Goal: Task Accomplishment & Management: Complete application form

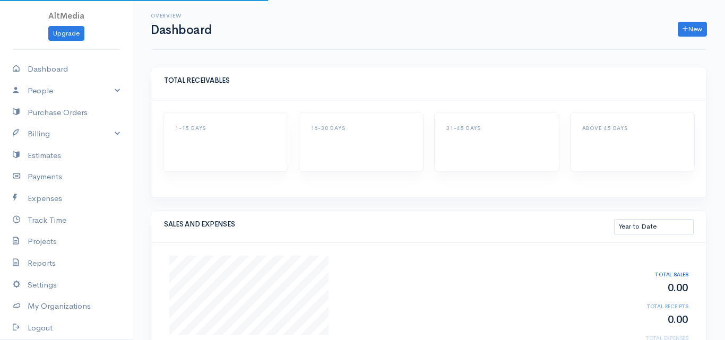
select select "thistoyear"
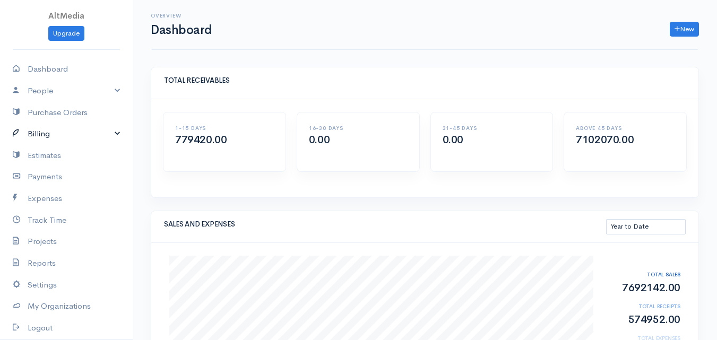
click at [102, 137] on link "Billing" at bounding box center [66, 134] width 133 height 22
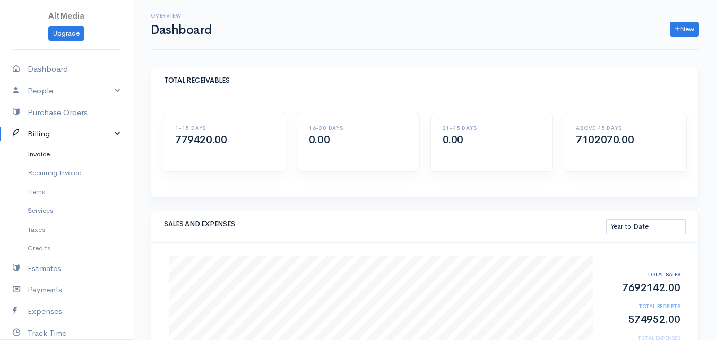
click at [91, 157] on link "Invoice" at bounding box center [66, 154] width 133 height 19
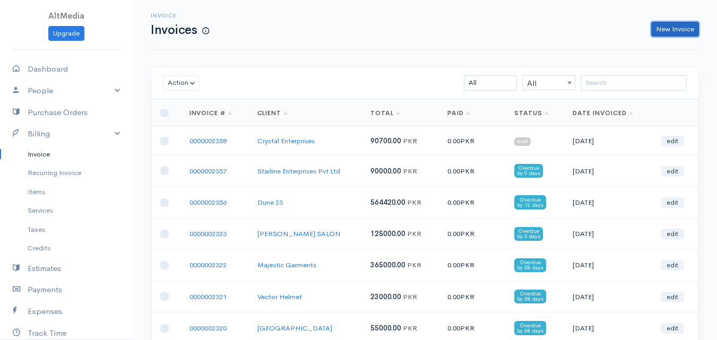
click at [688, 34] on link "New Invoice" at bounding box center [675, 29] width 48 height 15
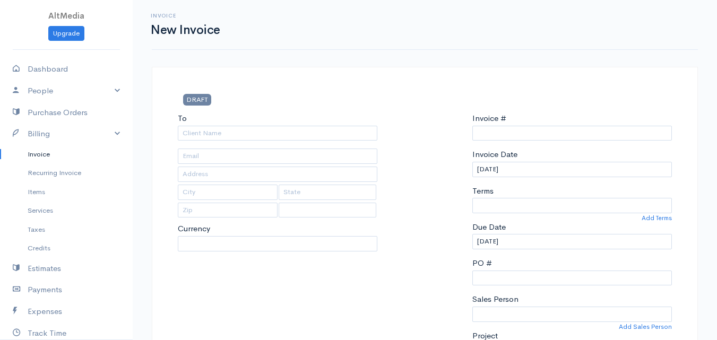
select select "[GEOGRAPHIC_DATA]"
select select "PKR"
type input "0000002359"
click at [305, 135] on input "To" at bounding box center [278, 133] width 200 height 15
type input "A"
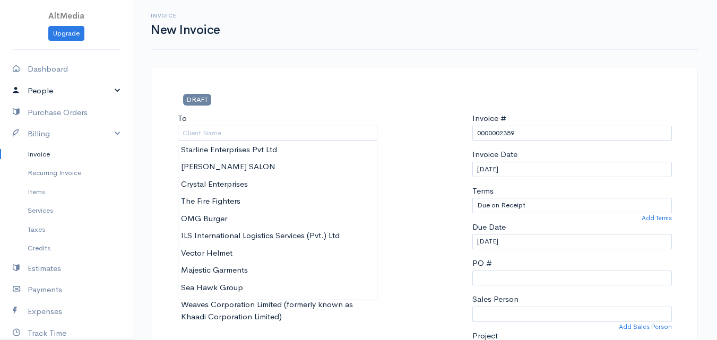
click at [37, 81] on link "People" at bounding box center [66, 91] width 133 height 22
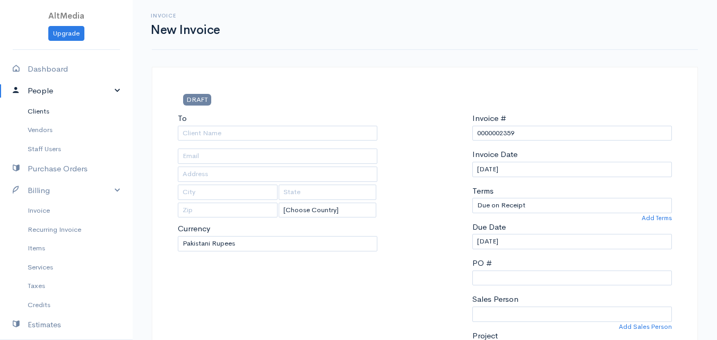
click at [42, 114] on link "Clients" at bounding box center [66, 111] width 133 height 19
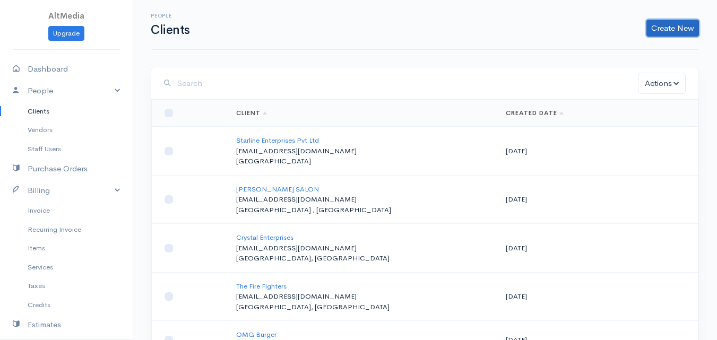
click at [686, 28] on link "Create New" at bounding box center [672, 28] width 53 height 17
click at [651, 51] on link "Client" at bounding box center [656, 50] width 84 height 19
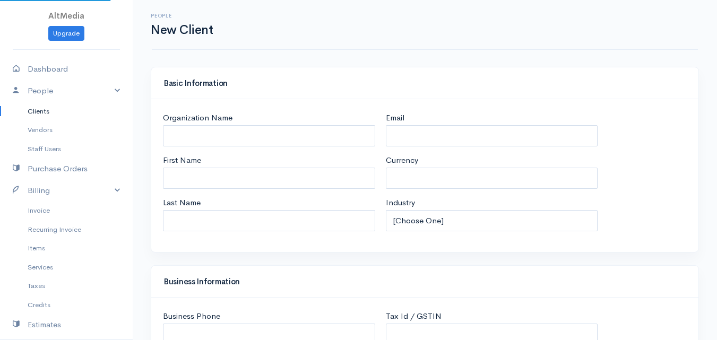
select select "PKR"
select select "[GEOGRAPHIC_DATA]"
click at [250, 128] on input "Organization Name" at bounding box center [269, 136] width 212 height 22
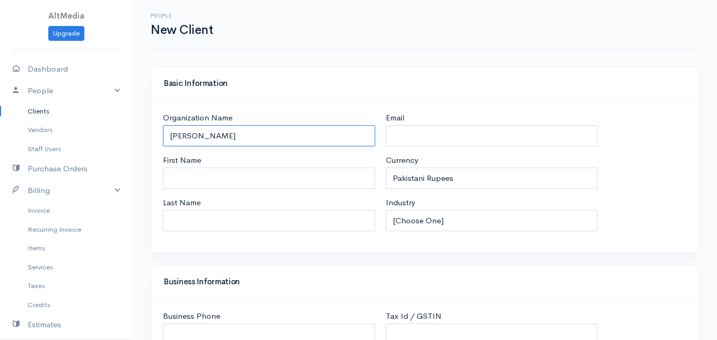
paste input "na & Batla Industries"
type input "[PERSON_NAME] & [PERSON_NAME] Industries"
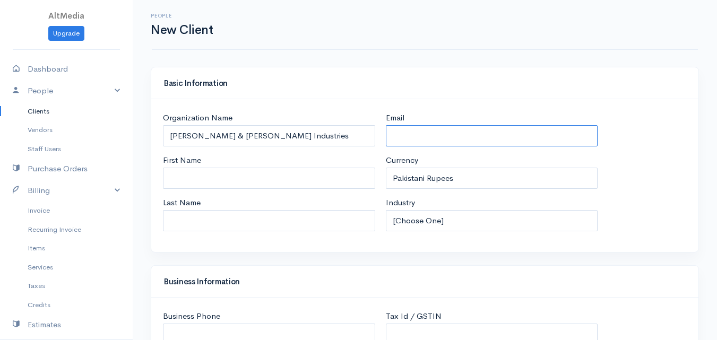
click at [465, 133] on input "Email" at bounding box center [492, 136] width 212 height 22
type input "i"
type input "[EMAIL_ADDRESS][DOMAIN_NAME]"
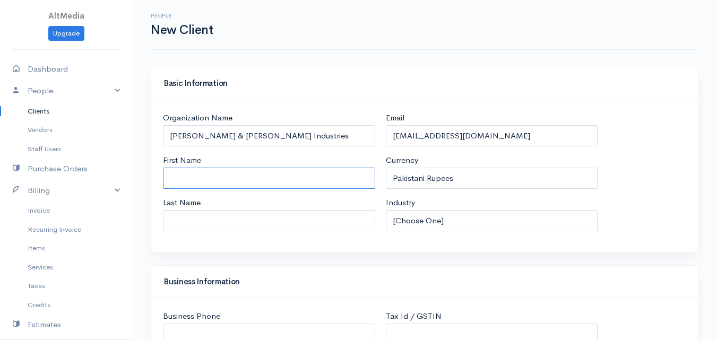
click at [296, 176] on input "First Name" at bounding box center [269, 179] width 212 height 22
type input "[PERSON_NAME]"
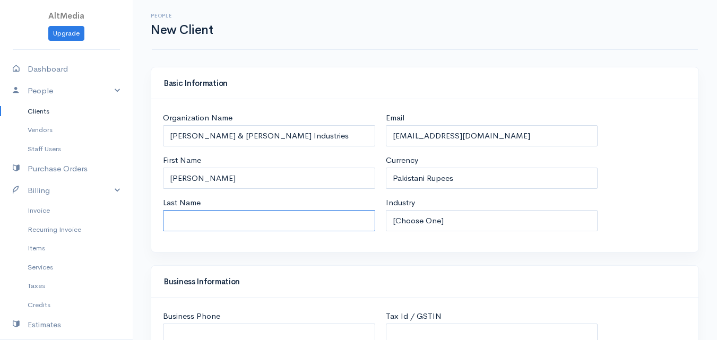
click at [372, 221] on input "Last Name" at bounding box center [269, 221] width 212 height 22
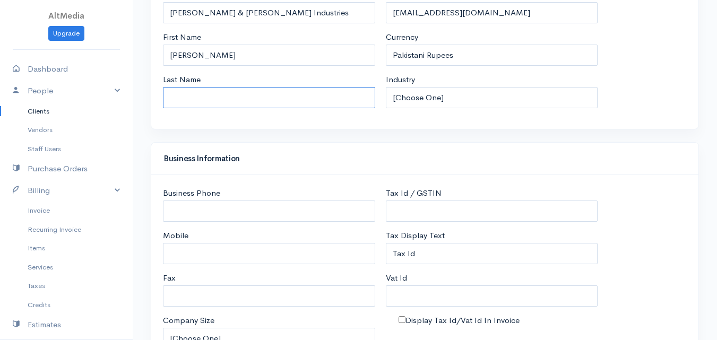
scroll to position [181, 0]
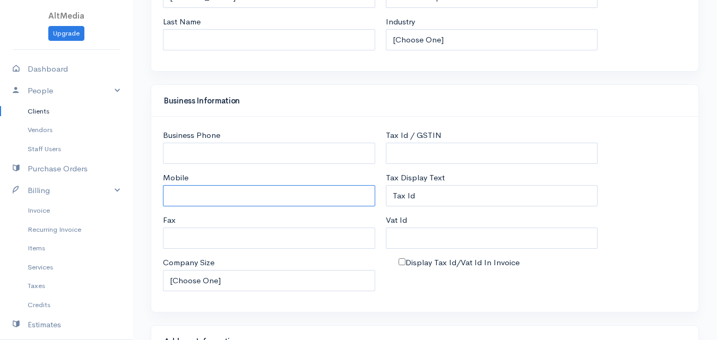
click at [295, 202] on input "Mobile" at bounding box center [269, 196] width 212 height 22
type input "0335-3485315"
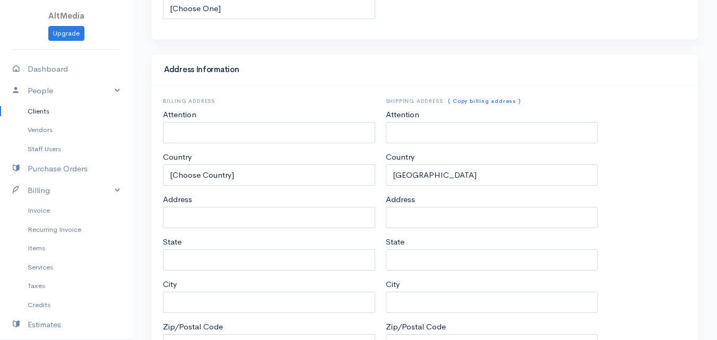
scroll to position [536, 0]
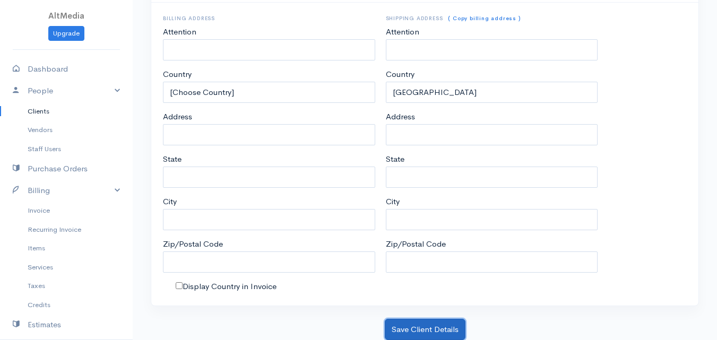
click at [411, 328] on button "Save Client Details" at bounding box center [425, 330] width 81 height 22
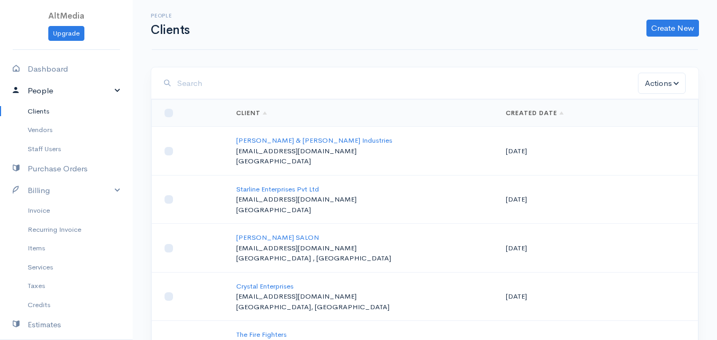
click at [46, 92] on link "People" at bounding box center [66, 91] width 133 height 22
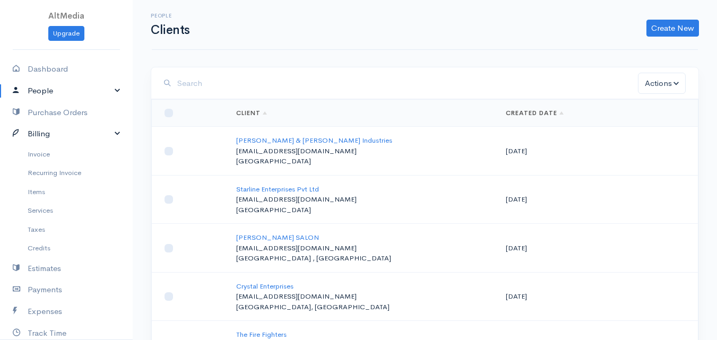
click at [48, 136] on link "Billing" at bounding box center [66, 134] width 133 height 22
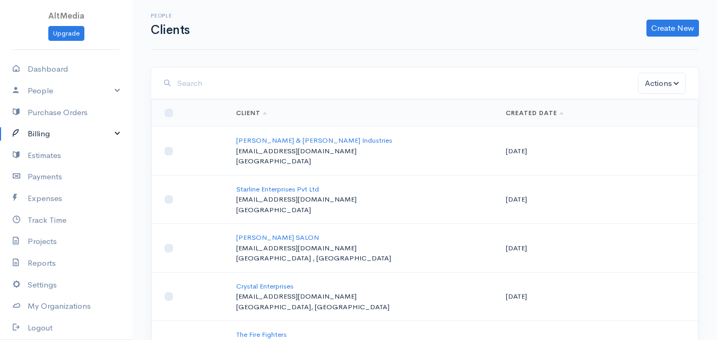
click at [48, 136] on link "Billing" at bounding box center [66, 134] width 133 height 22
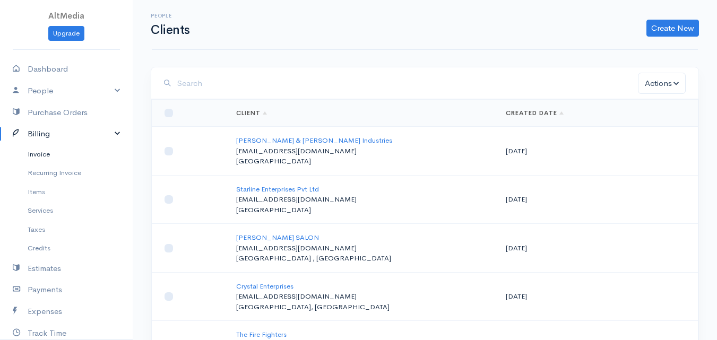
click at [44, 153] on link "Invoice" at bounding box center [66, 154] width 133 height 19
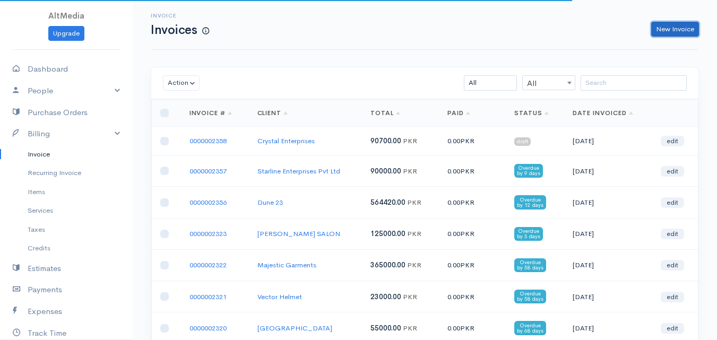
click at [662, 28] on link "New Invoice" at bounding box center [675, 29] width 48 height 15
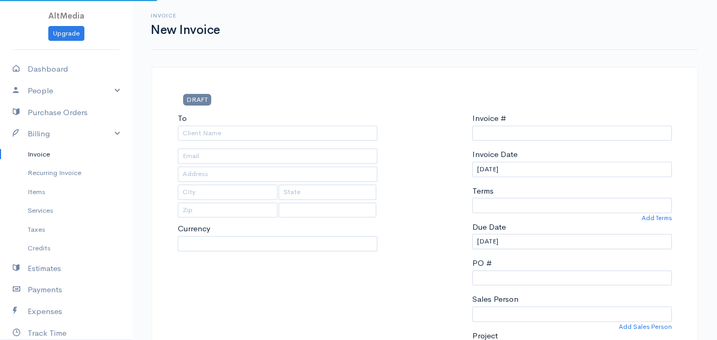
select select "PKR"
select select "[GEOGRAPHIC_DATA]"
type input "0000002359"
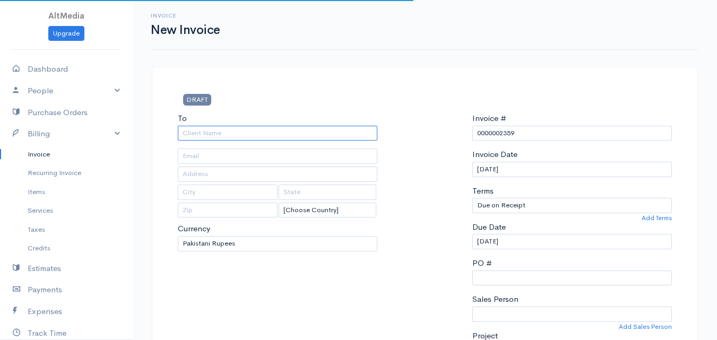
click at [302, 138] on input "To" at bounding box center [278, 133] width 200 height 15
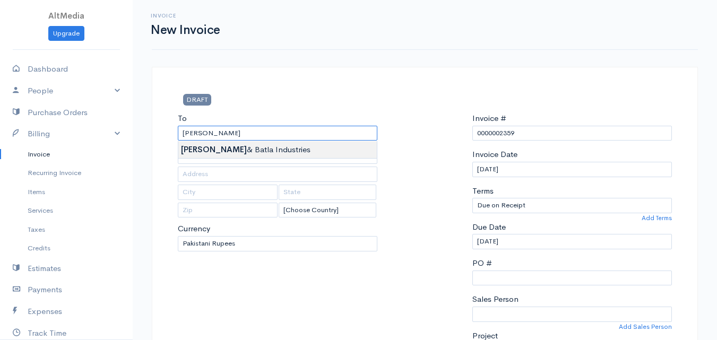
type input "[PERSON_NAME] & [PERSON_NAME] Industries"
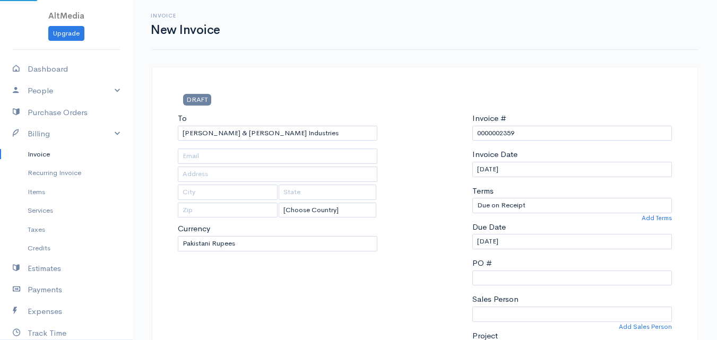
type input "[EMAIL_ADDRESS][DOMAIN_NAME]"
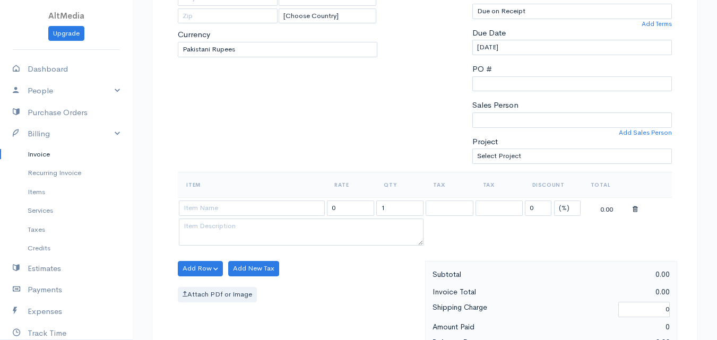
scroll to position [224, 0]
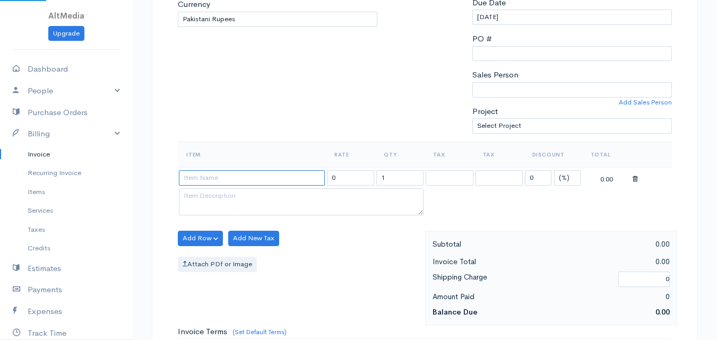
click at [304, 184] on input at bounding box center [252, 177] width 146 height 15
type input "T"
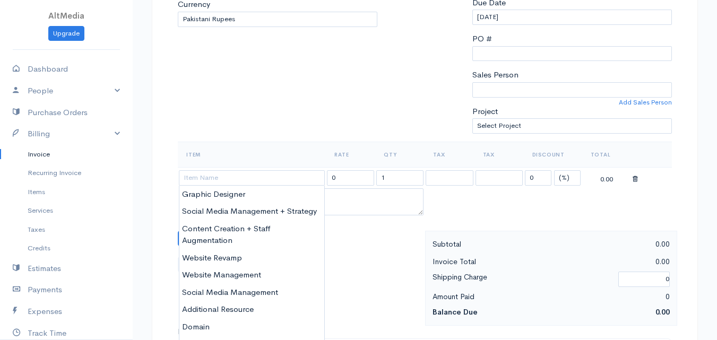
click at [324, 129] on div "To [PERSON_NAME] & [PERSON_NAME] Industries [EMAIL_ADDRESS][DOMAIN_NAME] [Choos…" at bounding box center [277, 15] width 210 height 254
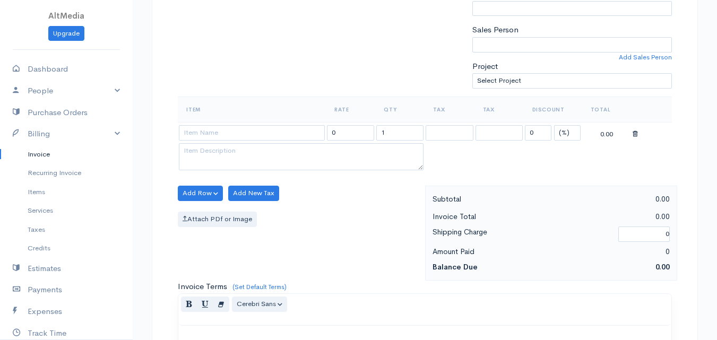
scroll to position [279, 0]
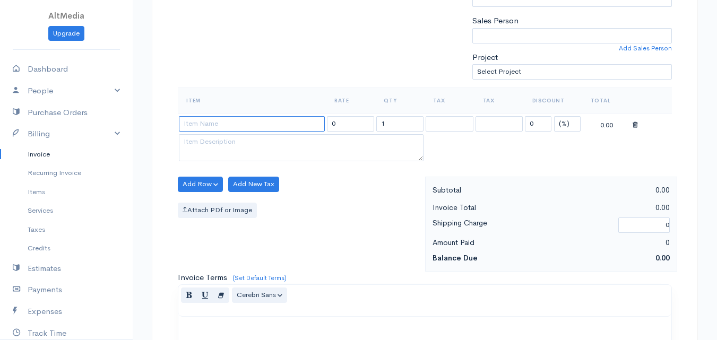
click at [281, 127] on input at bounding box center [252, 123] width 146 height 15
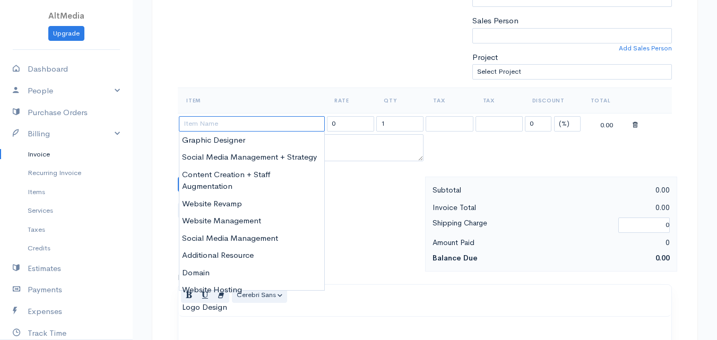
click at [284, 123] on input at bounding box center [252, 123] width 146 height 15
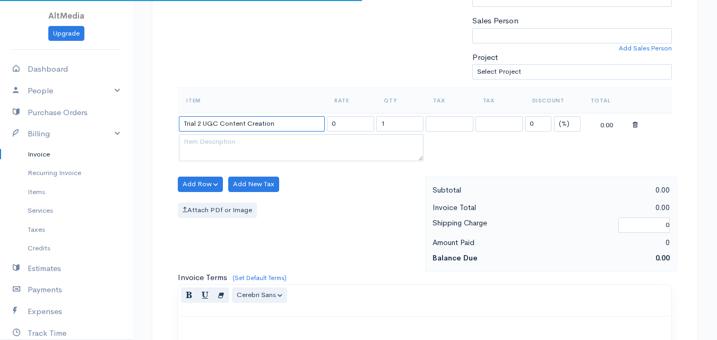
type input "Trial 2 UGC Content Creation"
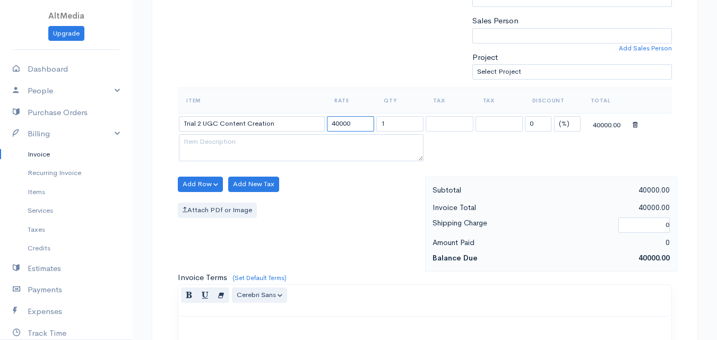
type input "40000"
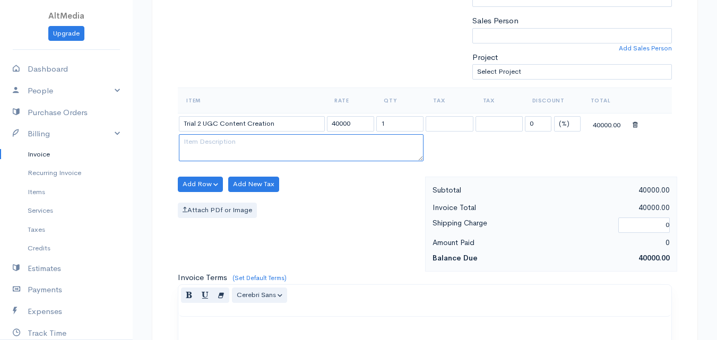
click at [244, 143] on textarea at bounding box center [301, 148] width 245 height 28
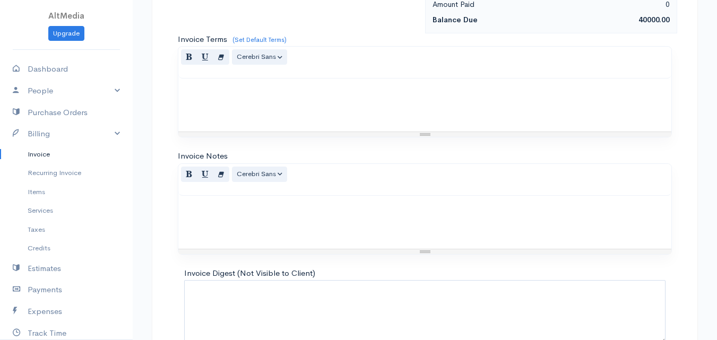
scroll to position [508, 0]
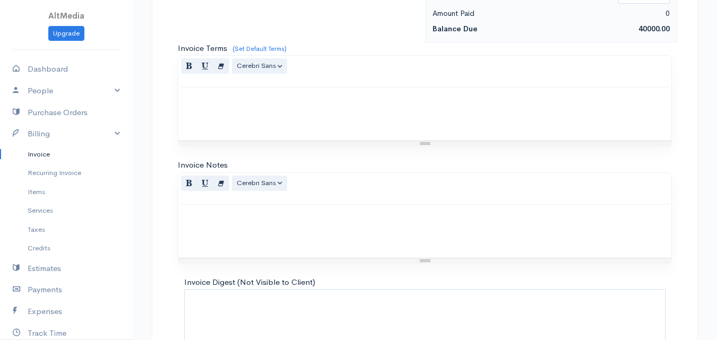
click at [259, 101] on p at bounding box center [425, 99] width 482 height 12
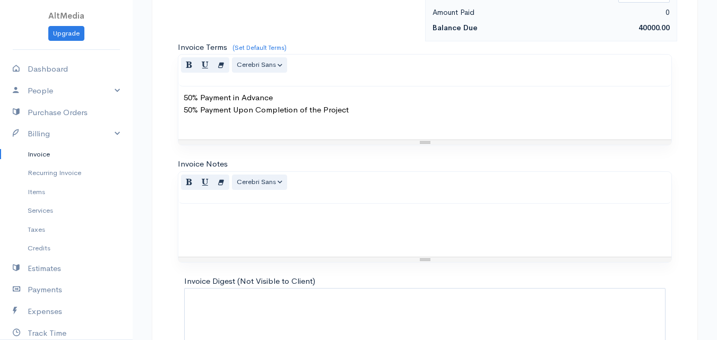
scroll to position [577, 0]
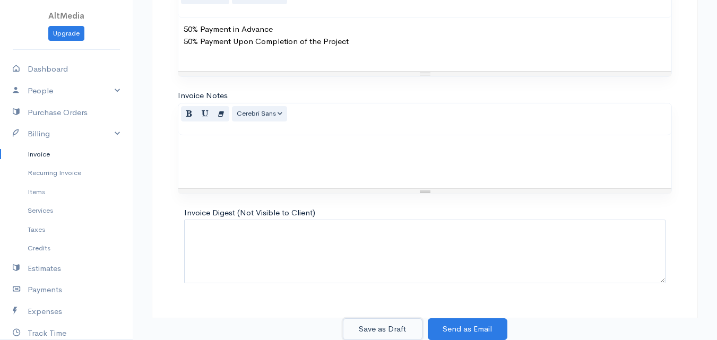
click at [386, 328] on button "Save as Draft" at bounding box center [383, 329] width 80 height 22
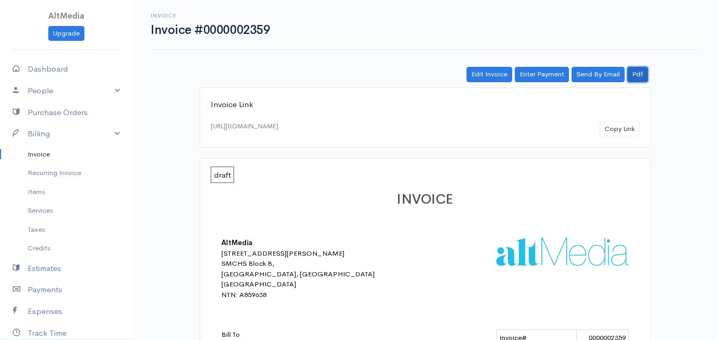
click at [643, 74] on link "Pdf" at bounding box center [637, 74] width 21 height 15
click at [477, 79] on link "Edit Invoice" at bounding box center [489, 74] width 46 height 15
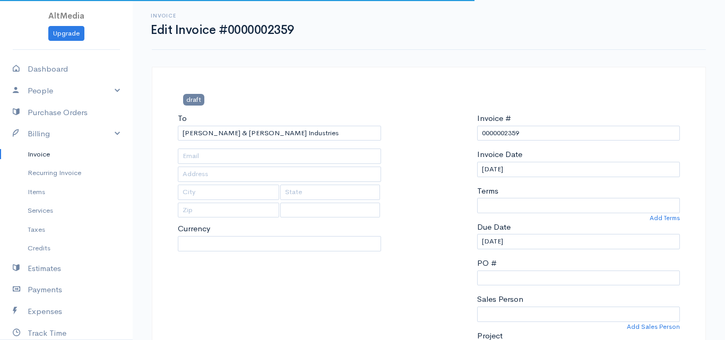
type input "[EMAIL_ADDRESS][DOMAIN_NAME]"
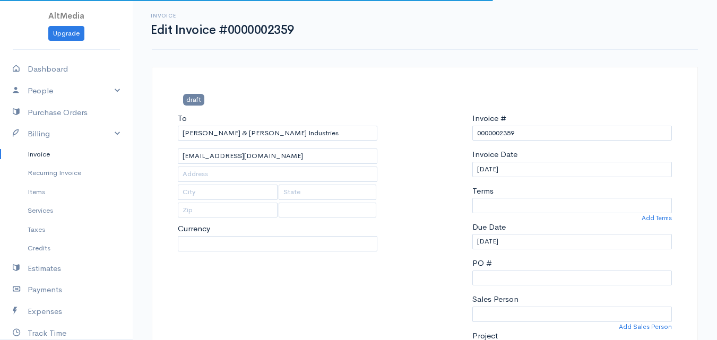
select select
select select "[GEOGRAPHIC_DATA]"
select select "0"
select select "PKR"
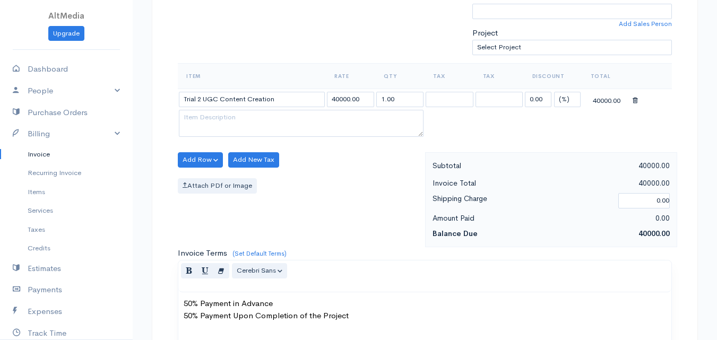
scroll to position [288, 0]
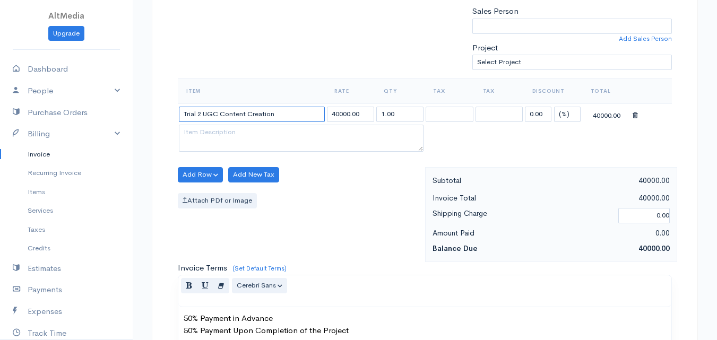
click at [280, 116] on input "Trial 2 UGC Content Creation" at bounding box center [252, 114] width 146 height 15
paste input "Content Creation ..... Quantity 2"
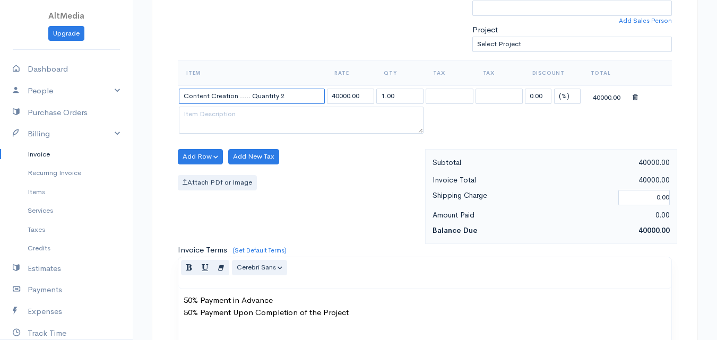
scroll to position [312, 0]
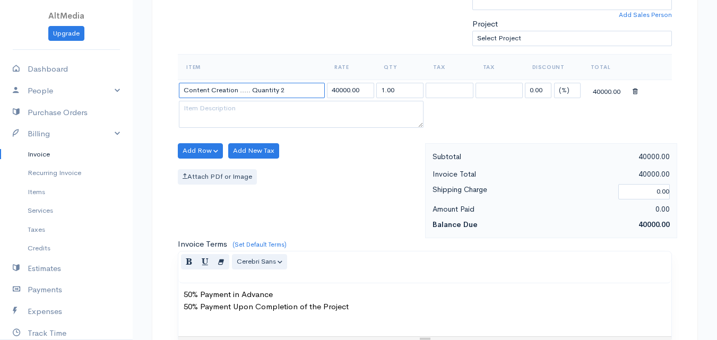
type input "Content Creation ..... Quantity 2"
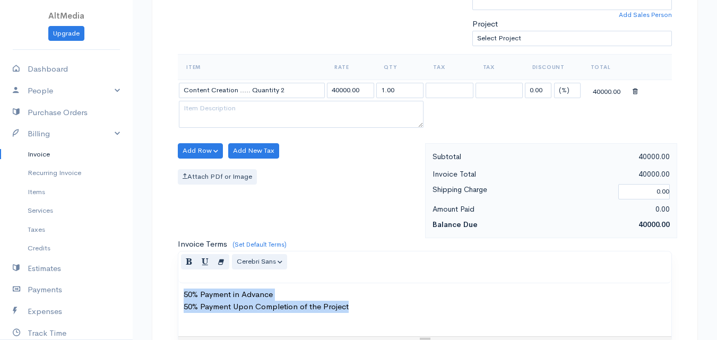
drag, startPoint x: 181, startPoint y: 296, endPoint x: 376, endPoint y: 318, distance: 196.5
click at [376, 318] on div "50% Payment in Advance 50% Payment Upon Completion of the Project" at bounding box center [424, 309] width 493 height 53
paste div
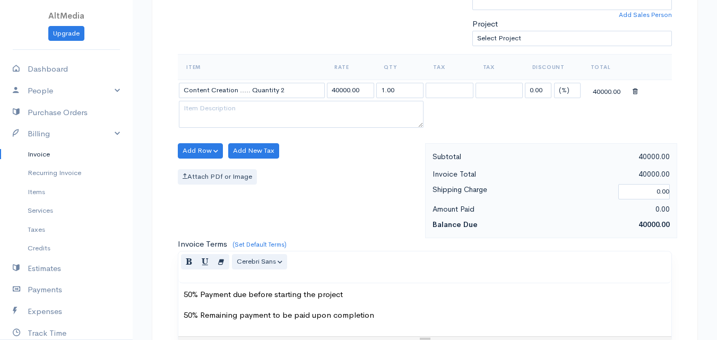
click at [265, 301] on div "50% Payment due before starting the project 50% Remaining payment to be paid up…" at bounding box center [424, 309] width 493 height 53
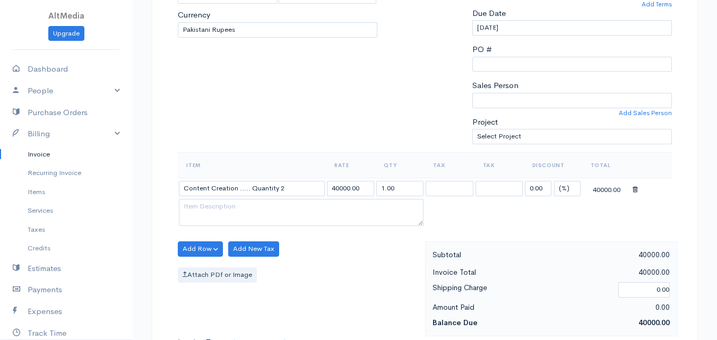
scroll to position [577, 0]
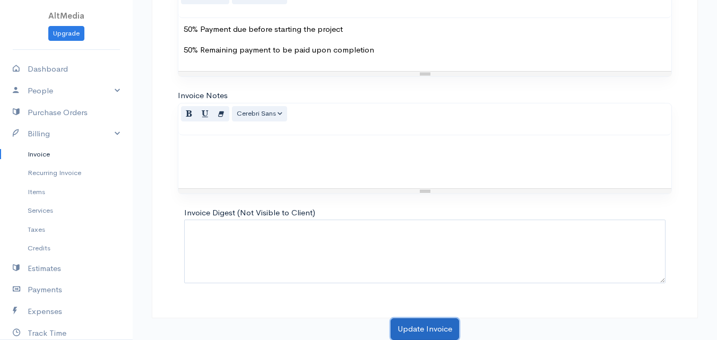
click at [442, 324] on button "Update Invoice" at bounding box center [425, 329] width 68 height 22
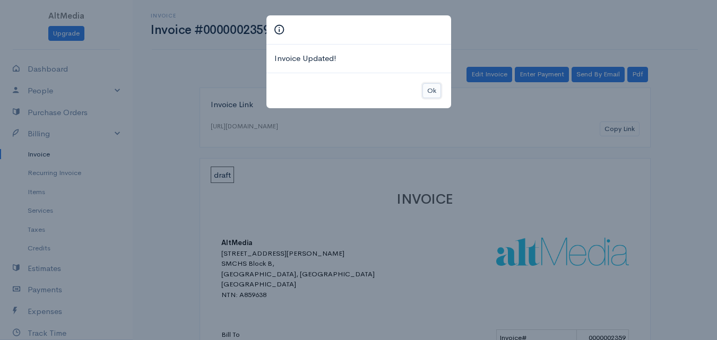
click at [436, 92] on button "Ok" at bounding box center [431, 90] width 19 height 15
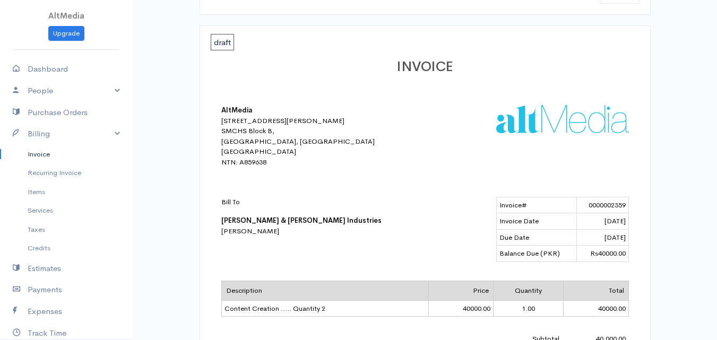
scroll to position [10, 0]
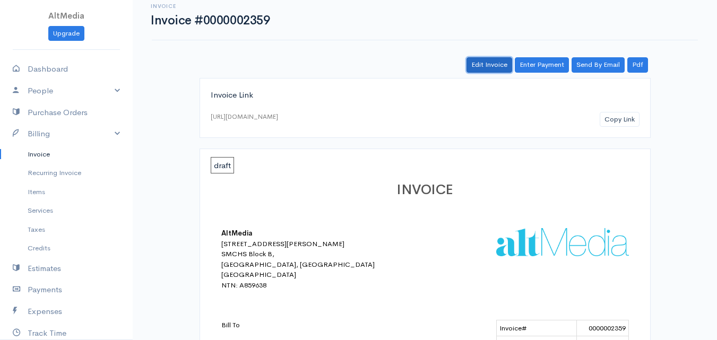
click at [490, 67] on link "Edit Invoice" at bounding box center [489, 64] width 46 height 15
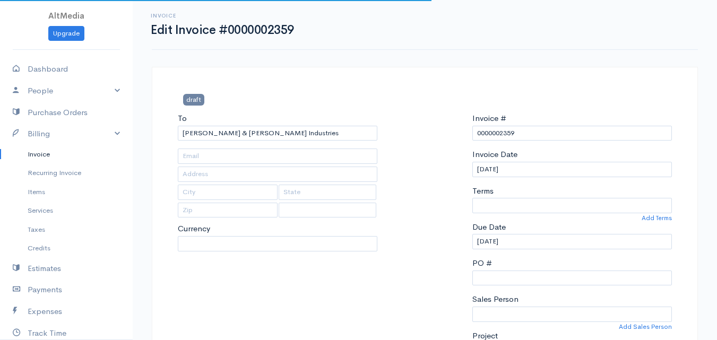
type input "[EMAIL_ADDRESS][DOMAIN_NAME]"
select select
select select "[GEOGRAPHIC_DATA]"
select select "PKR"
select select "0"
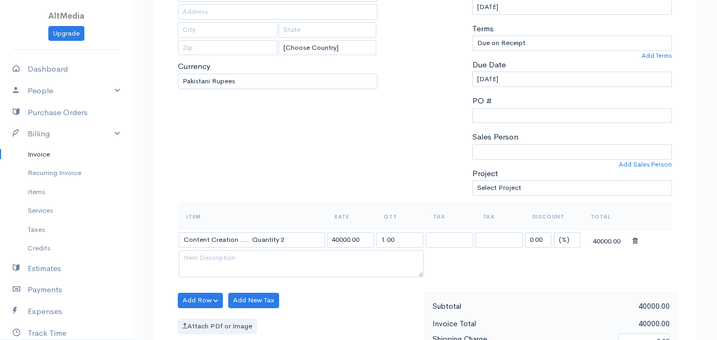
scroll to position [188, 0]
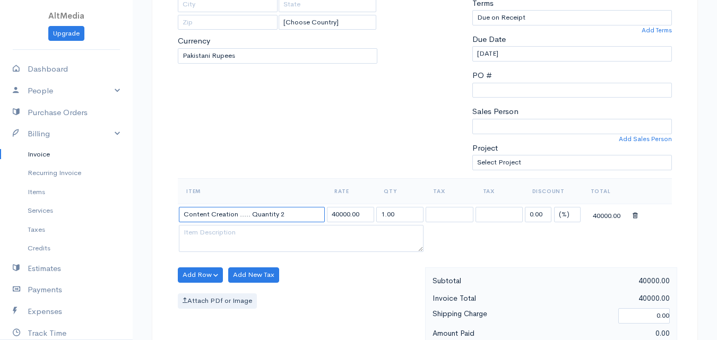
click at [288, 214] on input "Content Creation ..... Quantity 2" at bounding box center [252, 214] width 146 height 15
click at [289, 218] on input "Content Creation ..... Quantity 2" at bounding box center [252, 214] width 146 height 15
drag, startPoint x: 292, startPoint y: 217, endPoint x: 431, endPoint y: 235, distance: 140.1
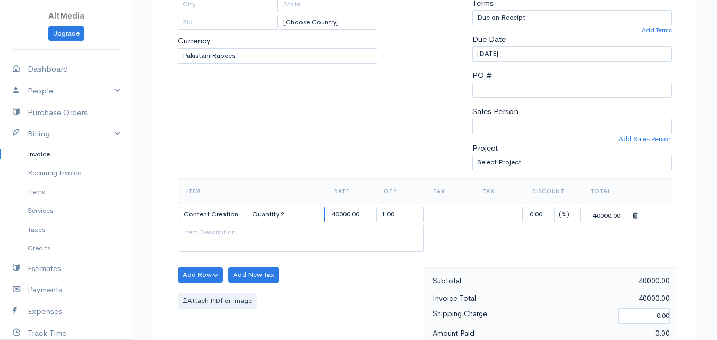
click at [240, 221] on input "Content Creation ..... Quantity 2" at bounding box center [252, 214] width 146 height 15
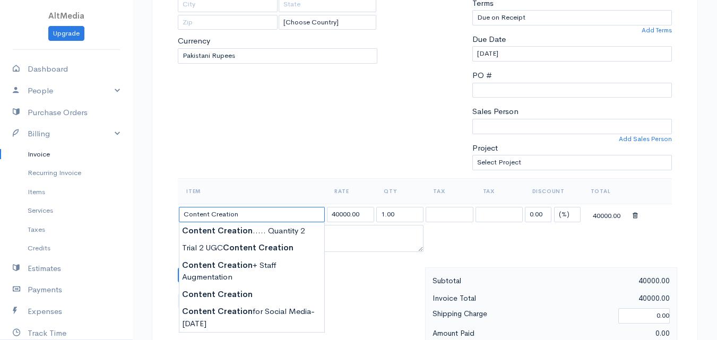
type input "Content Creation"
click at [383, 215] on input "1.00" at bounding box center [399, 214] width 47 height 15
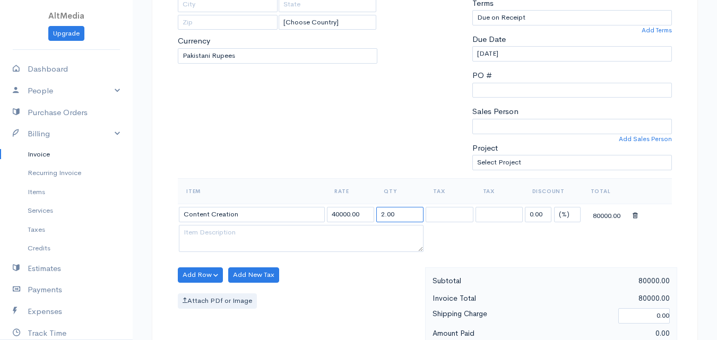
type input "2.00"
click at [496, 249] on table "Item Rate Qty Tax Tax Discount Total Content Creation 40000.00 2.00 Service Tax…" at bounding box center [425, 216] width 494 height 76
click at [337, 216] on input "40000.00" at bounding box center [350, 214] width 47 height 15
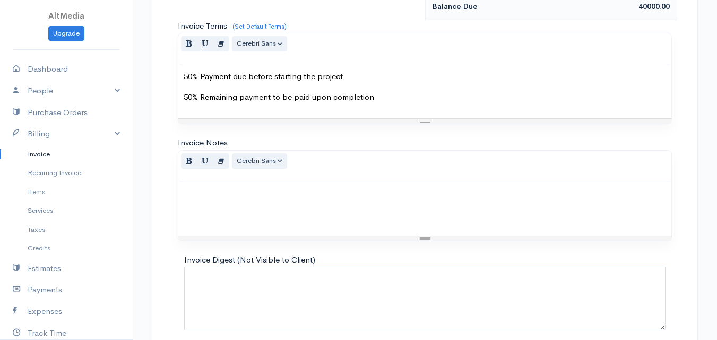
scroll to position [577, 0]
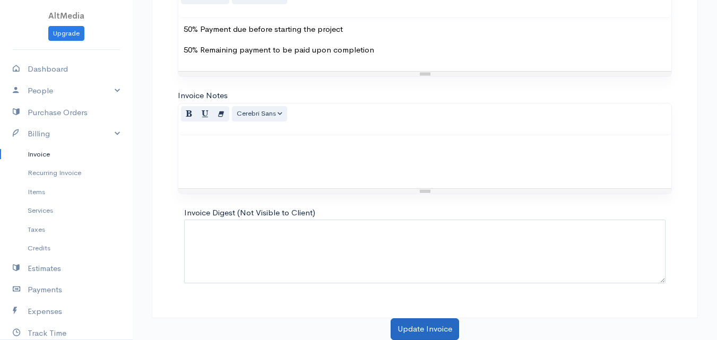
type input "20000.00"
click at [432, 327] on button "Update Invoice" at bounding box center [425, 329] width 68 height 22
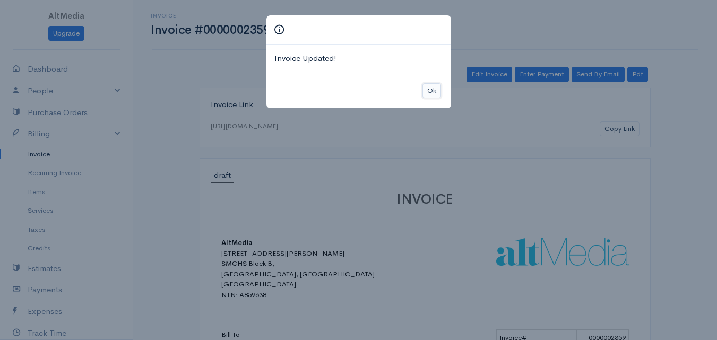
click at [437, 93] on button "Ok" at bounding box center [431, 90] width 19 height 15
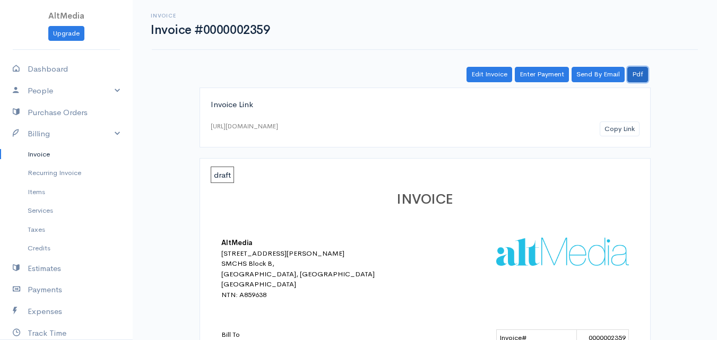
click at [646, 68] on link "Pdf" at bounding box center [637, 74] width 21 height 15
click at [494, 76] on link "Edit Invoice" at bounding box center [489, 74] width 46 height 15
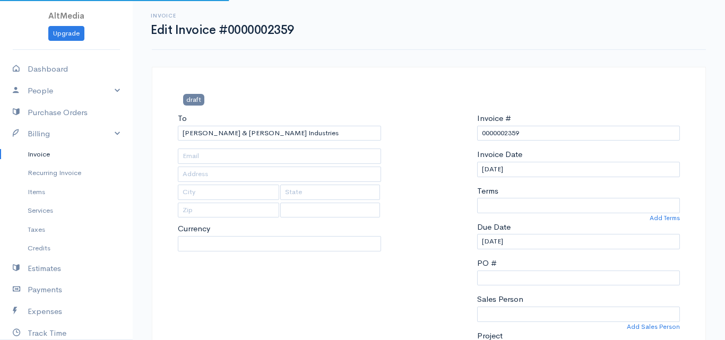
type input "[EMAIL_ADDRESS][DOMAIN_NAME]"
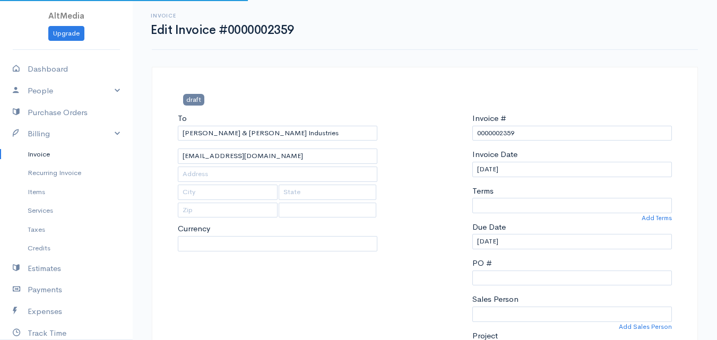
select select
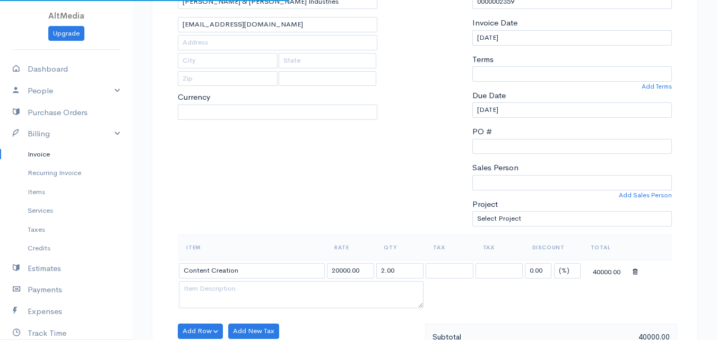
select select "[GEOGRAPHIC_DATA]"
select select "PKR"
select select "0"
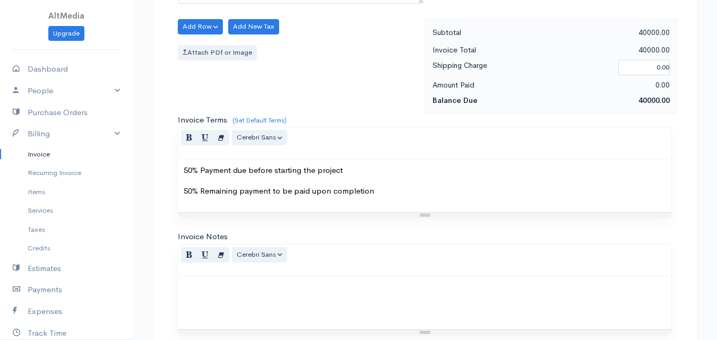
scroll to position [496, 0]
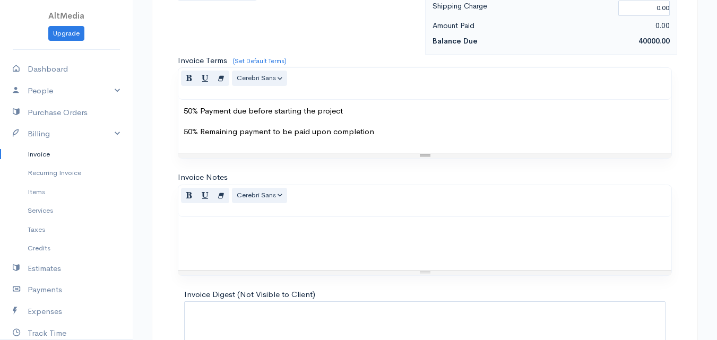
click at [352, 236] on div at bounding box center [424, 243] width 493 height 53
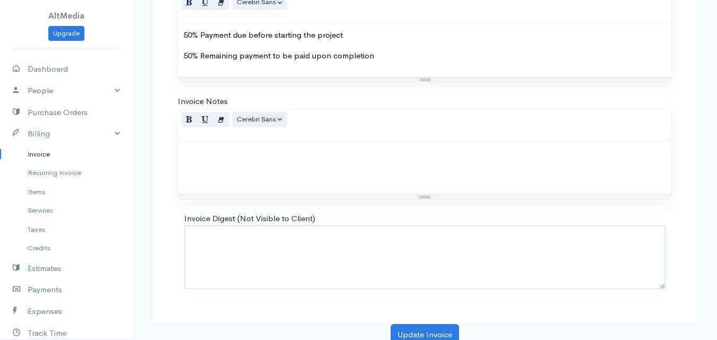
scroll to position [577, 0]
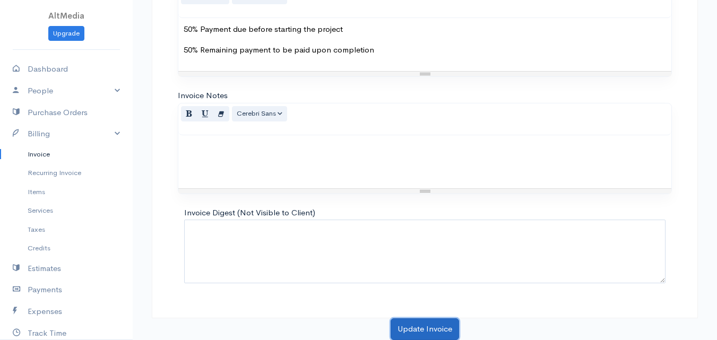
click at [427, 327] on button "Update Invoice" at bounding box center [425, 329] width 68 height 22
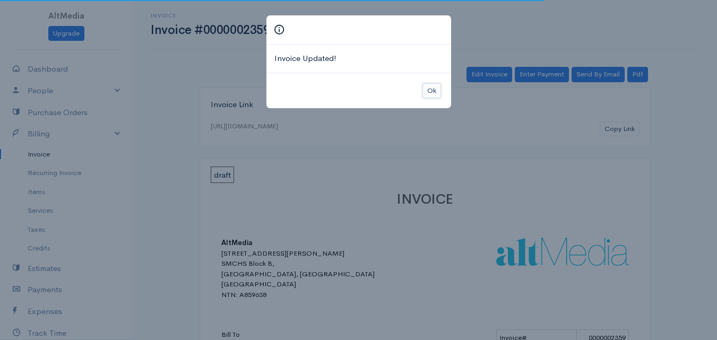
click at [431, 93] on button "Ok" at bounding box center [431, 90] width 19 height 15
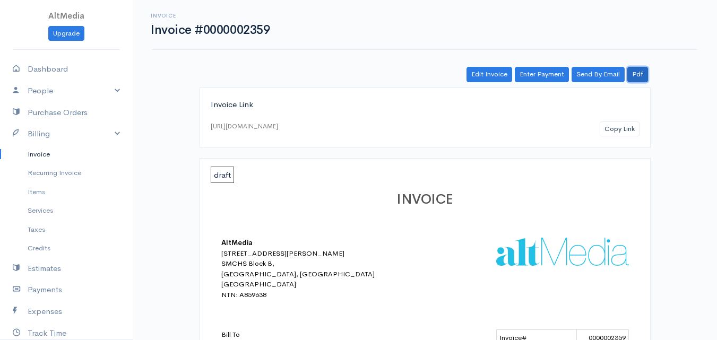
click at [639, 75] on link "Pdf" at bounding box center [637, 74] width 21 height 15
click at [495, 72] on link "Edit Invoice" at bounding box center [489, 74] width 46 height 15
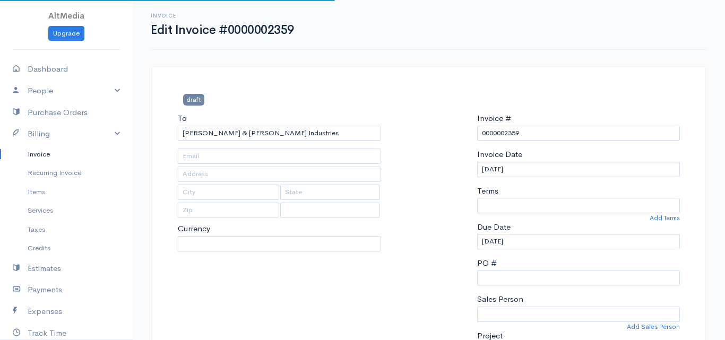
type input "[EMAIL_ADDRESS][DOMAIN_NAME]"
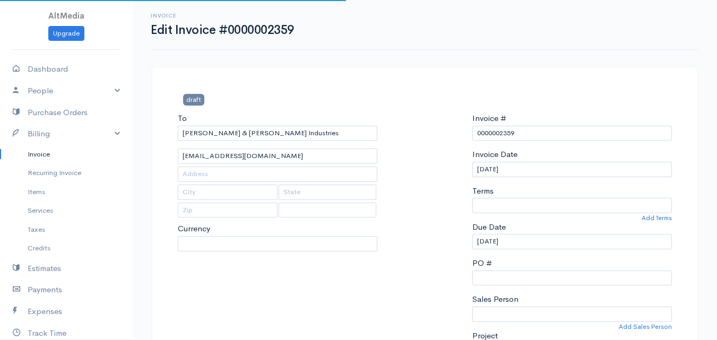
select select
select select "[GEOGRAPHIC_DATA]"
select select "PKR"
select select "0"
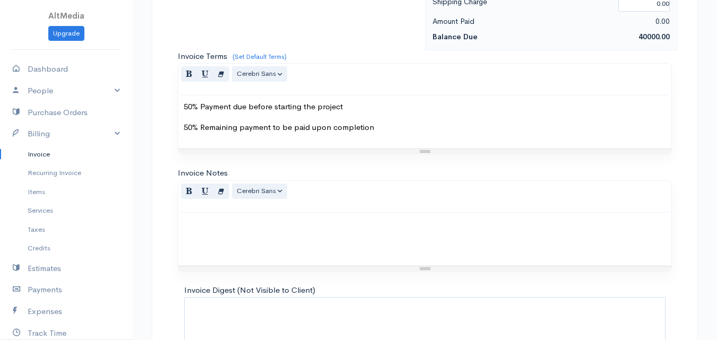
scroll to position [518, 0]
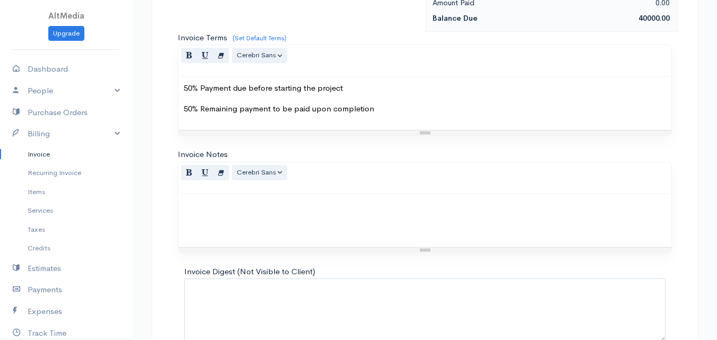
click at [302, 218] on div at bounding box center [424, 220] width 493 height 53
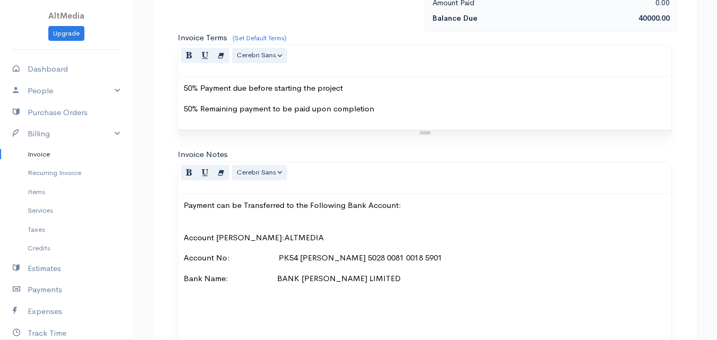
click at [332, 233] on p "Account [PERSON_NAME]: ALTMEDIA" at bounding box center [425, 238] width 482 height 12
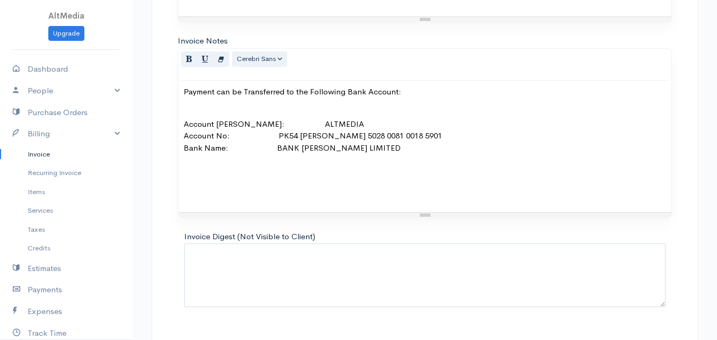
scroll to position [656, 0]
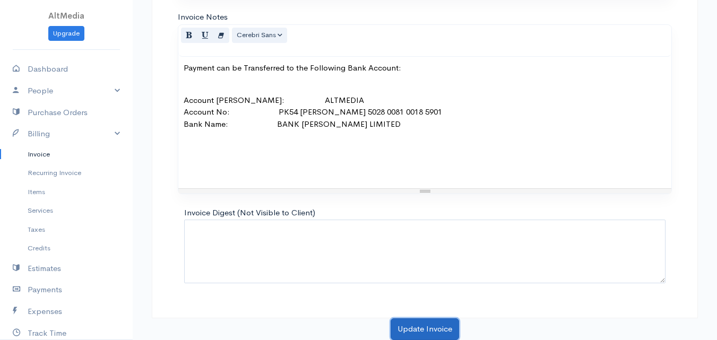
click at [436, 323] on button "Update Invoice" at bounding box center [425, 329] width 68 height 22
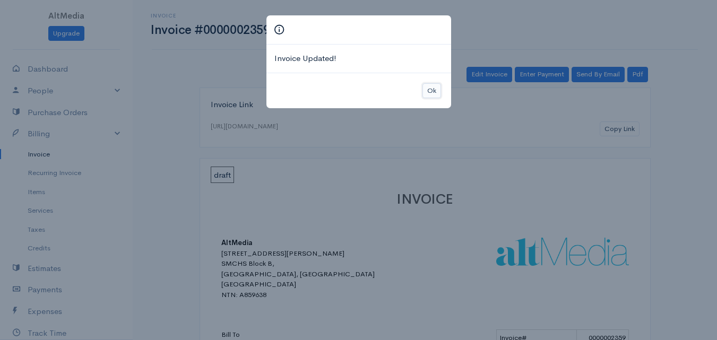
click at [436, 91] on button "Ok" at bounding box center [431, 90] width 19 height 15
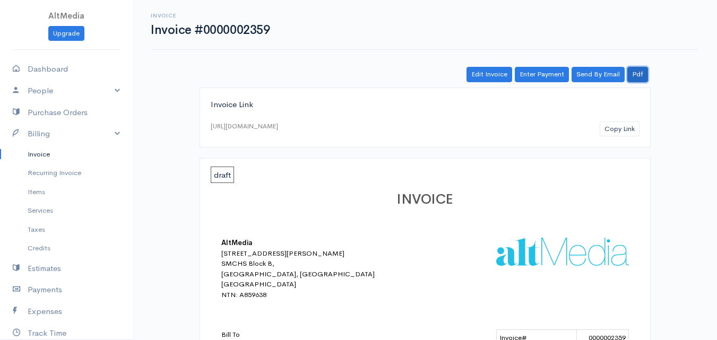
click at [643, 70] on link "Pdf" at bounding box center [637, 74] width 21 height 15
